Goal: Task Accomplishment & Management: Use online tool/utility

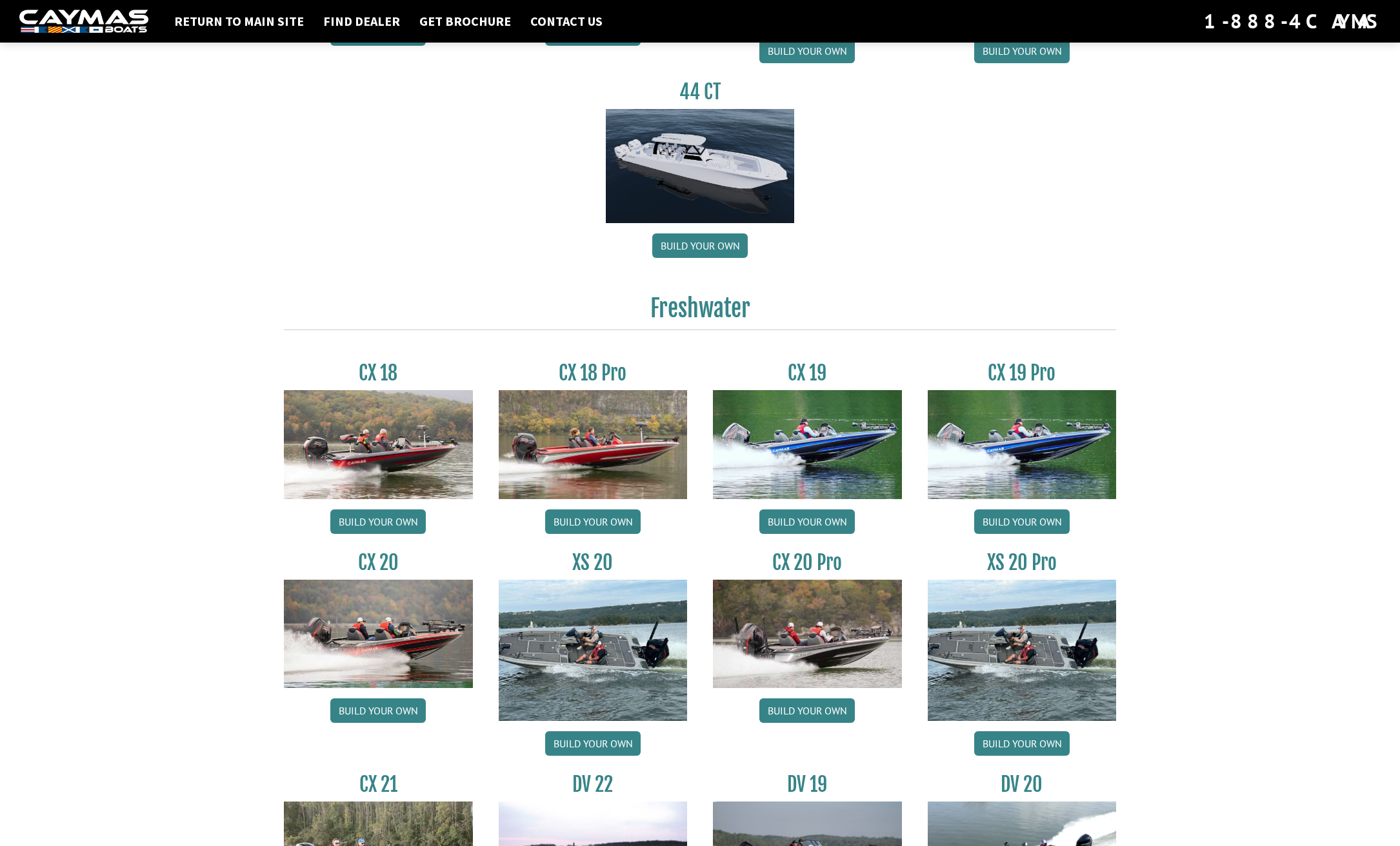
scroll to position [968, 0]
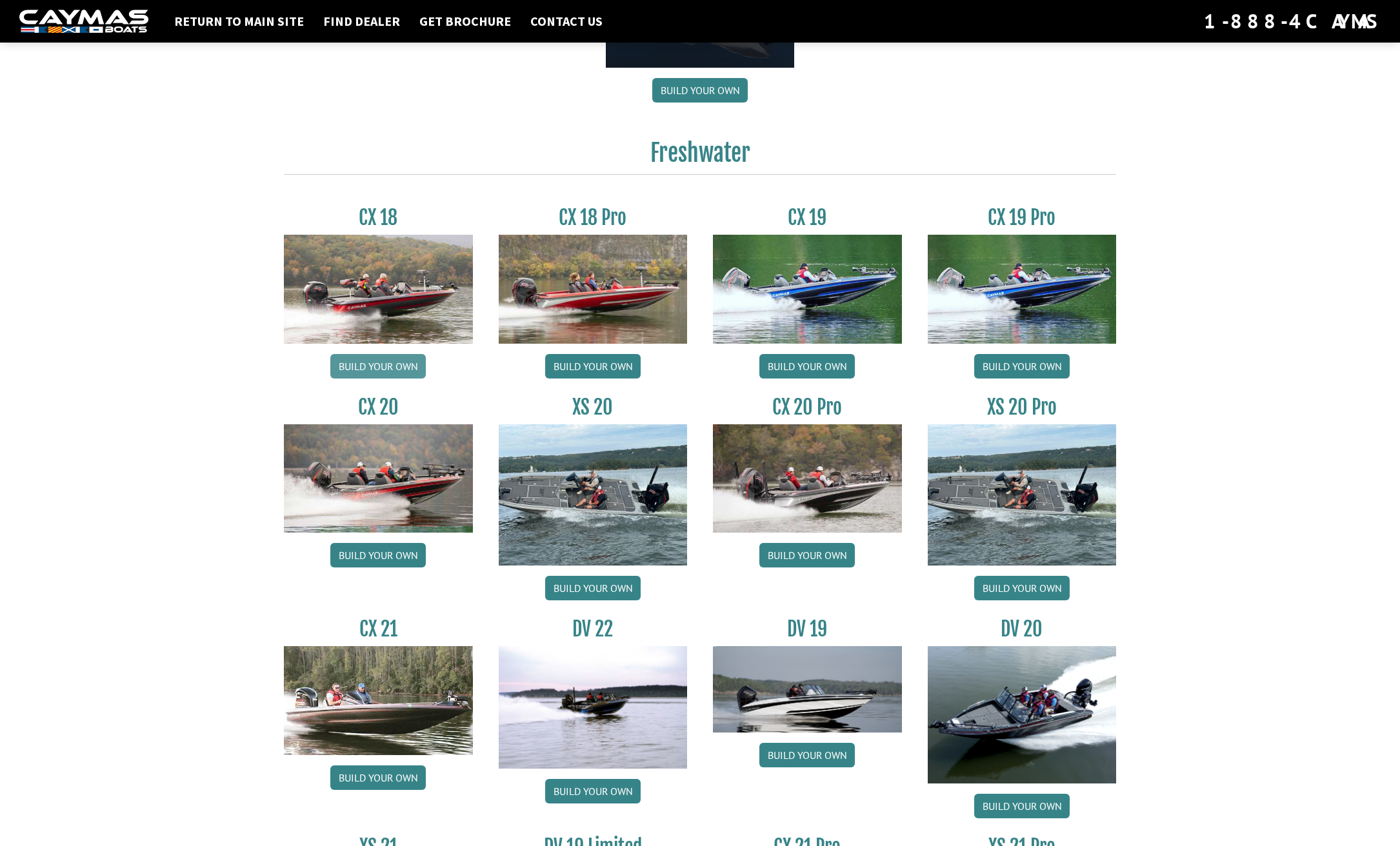
click at [386, 365] on link "Build your own" at bounding box center [377, 366] width 95 height 24
click at [386, 365] on link "Build your own" at bounding box center [377, 366] width 95 height 24
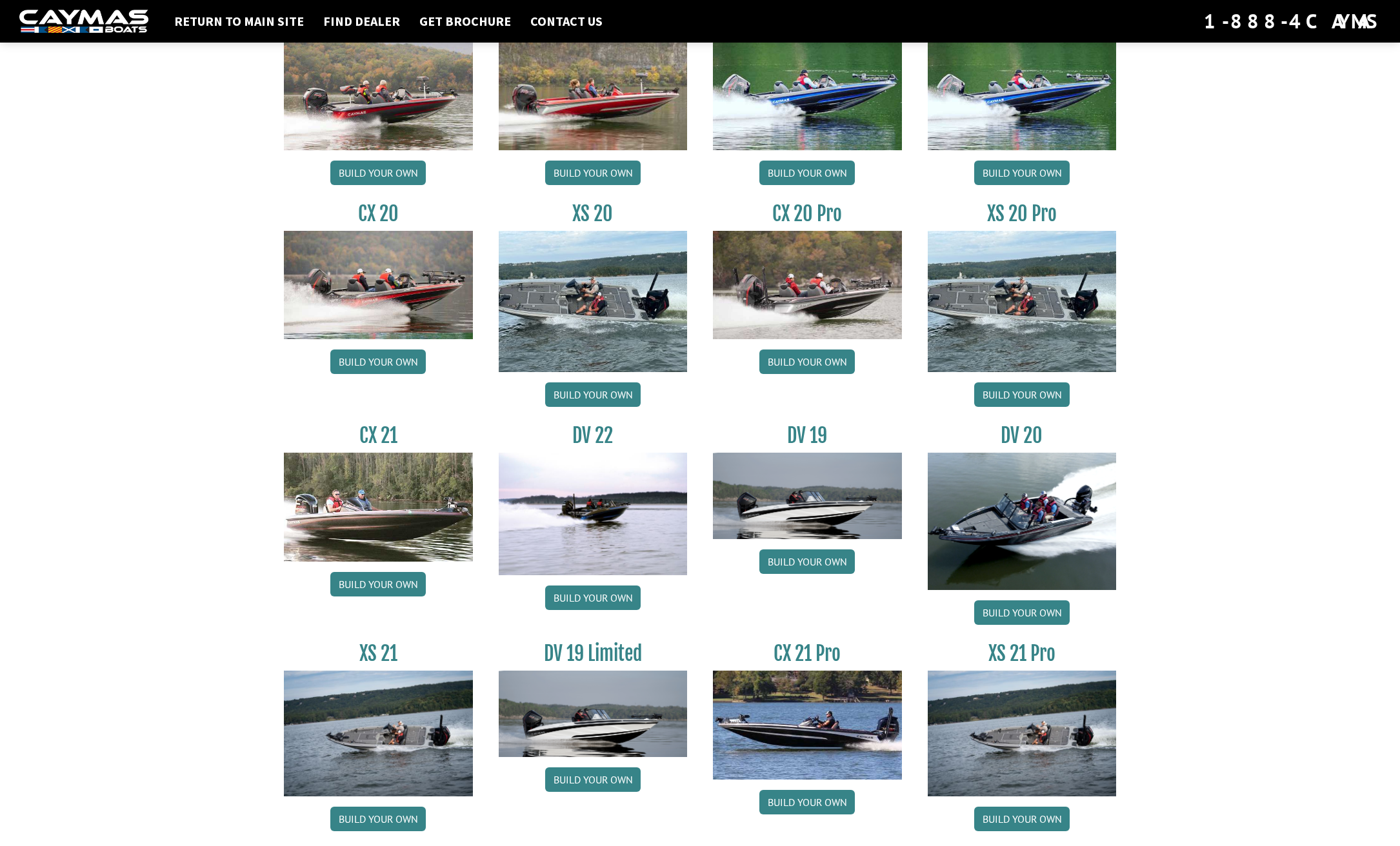
scroll to position [1204, 0]
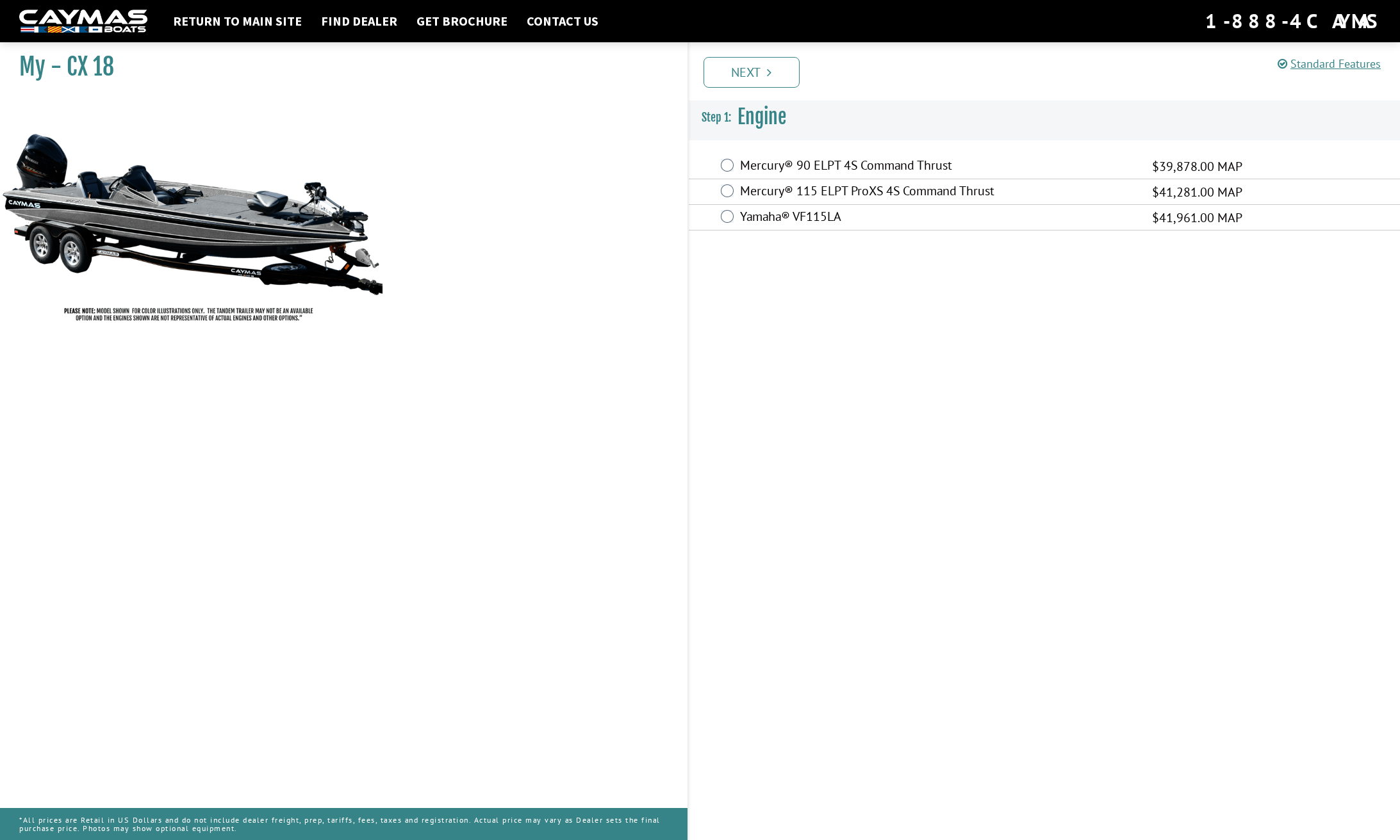
click at [237, 246] on img at bounding box center [192, 214] width 384 height 233
click at [766, 68] on link "Next" at bounding box center [751, 72] width 96 height 31
